Goal: Navigation & Orientation: Find specific page/section

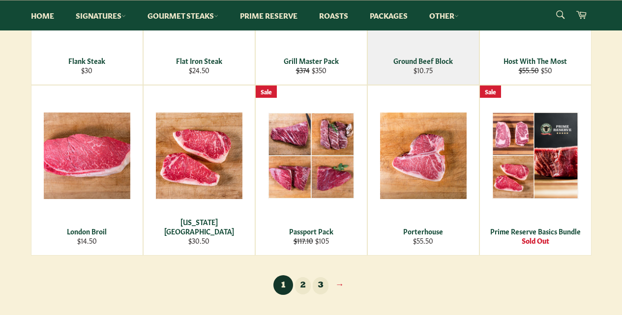
scroll to position [639, 0]
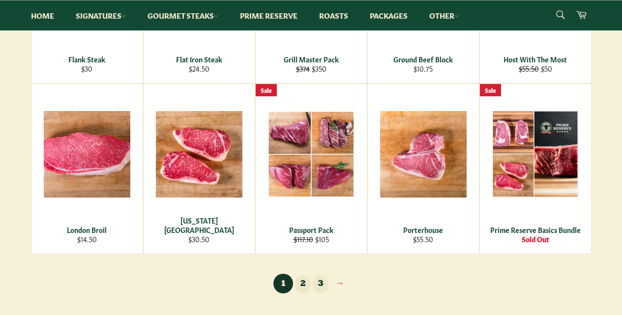
click at [303, 284] on link "2" at bounding box center [303, 284] width 16 height 17
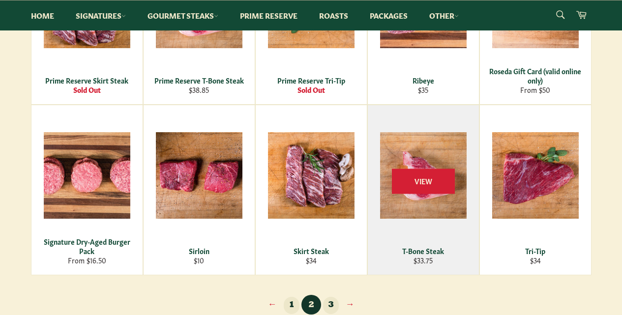
scroll to position [639, 0]
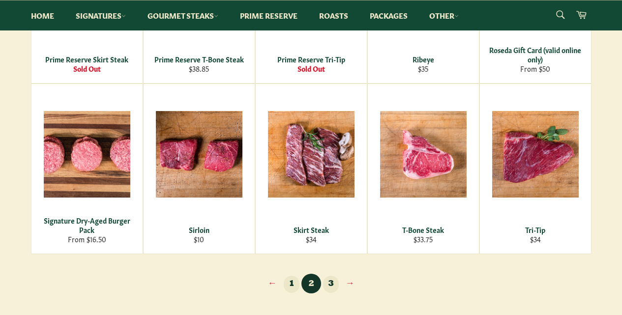
click at [333, 283] on link "3" at bounding box center [331, 284] width 16 height 17
